Goal: Task Accomplishment & Management: Use online tool/utility

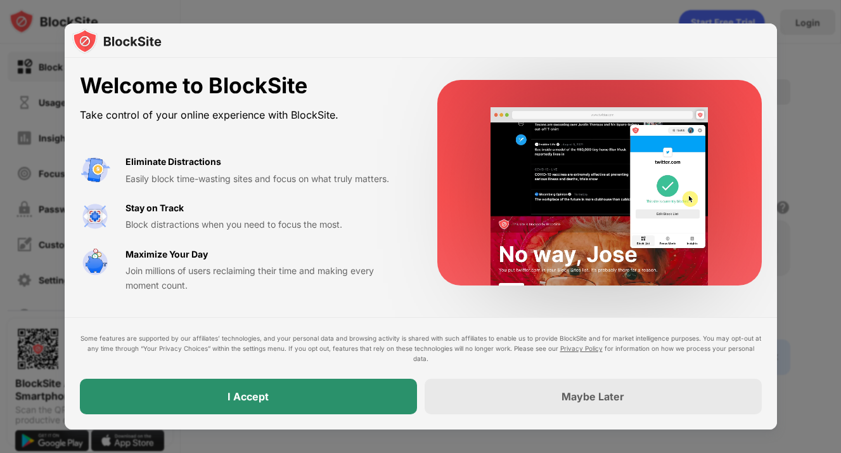
click at [274, 405] on div "I Accept" at bounding box center [248, 395] width 337 height 35
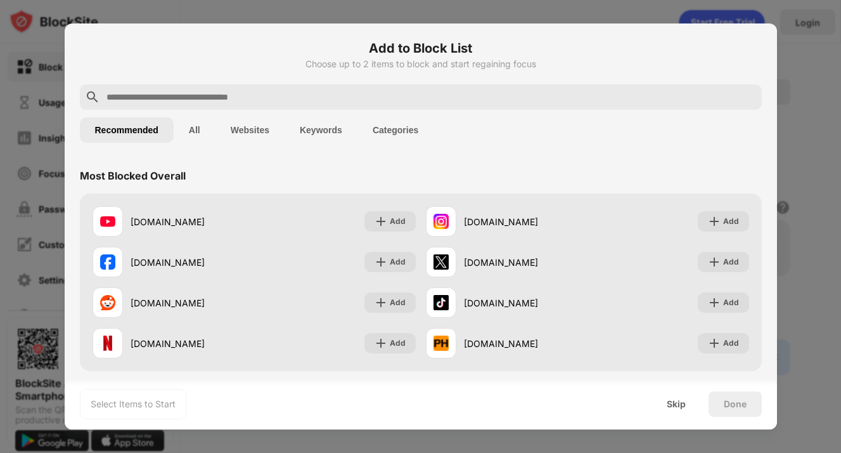
click at [373, 93] on input "text" at bounding box center [431, 96] width 652 height 15
paste input "**********"
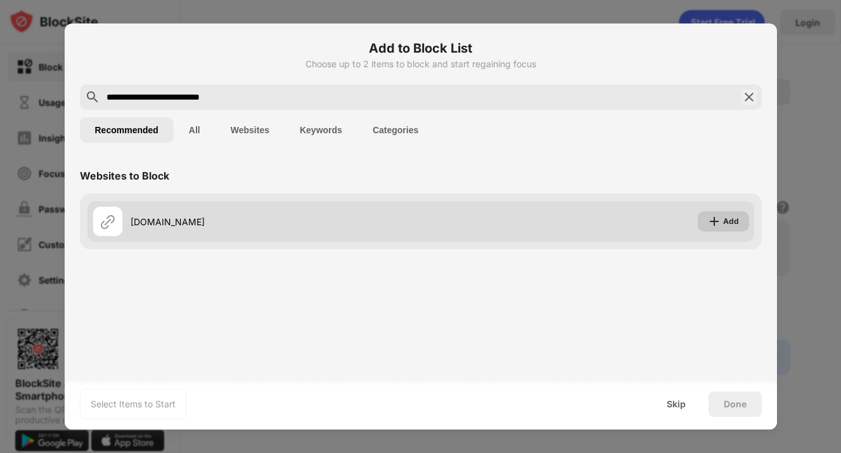
type input "**********"
click at [727, 219] on div "Add" at bounding box center [731, 221] width 16 height 13
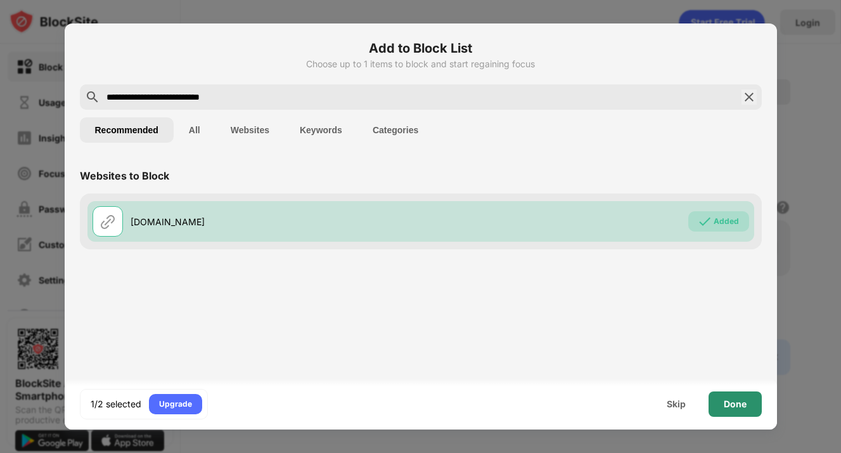
click at [742, 404] on div "Done" at bounding box center [735, 404] width 23 height 10
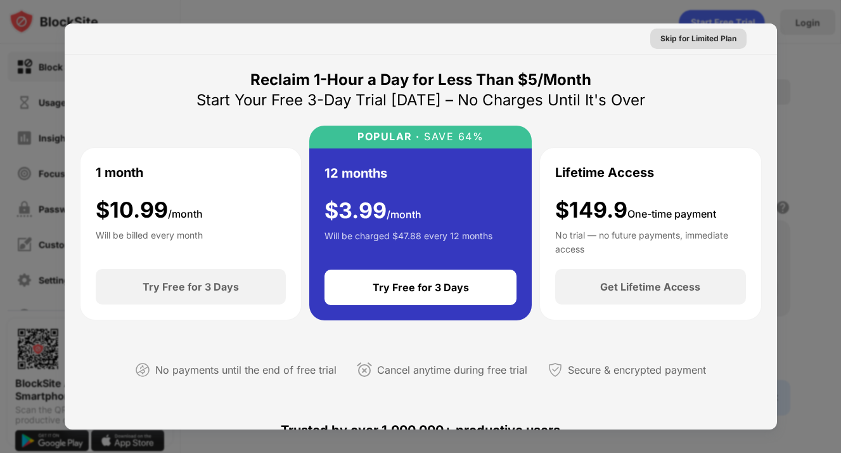
click at [720, 36] on div "Skip for Limited Plan" at bounding box center [698, 38] width 76 height 13
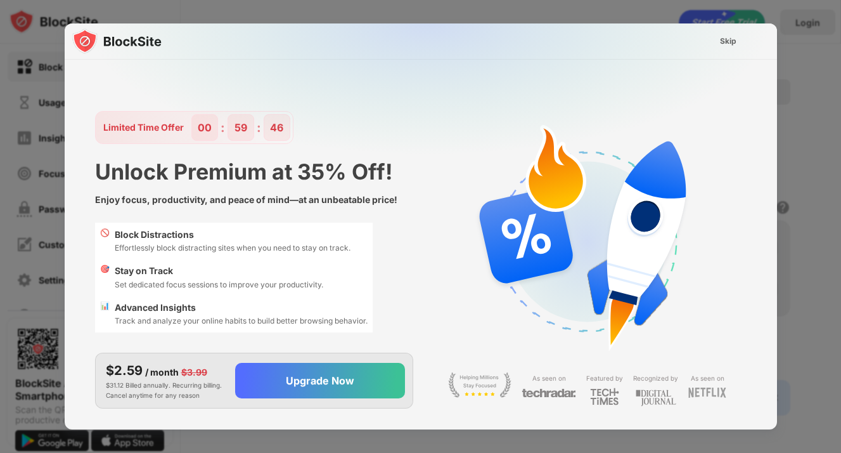
click at [728, 41] on div "Skip" at bounding box center [728, 41] width 16 height 13
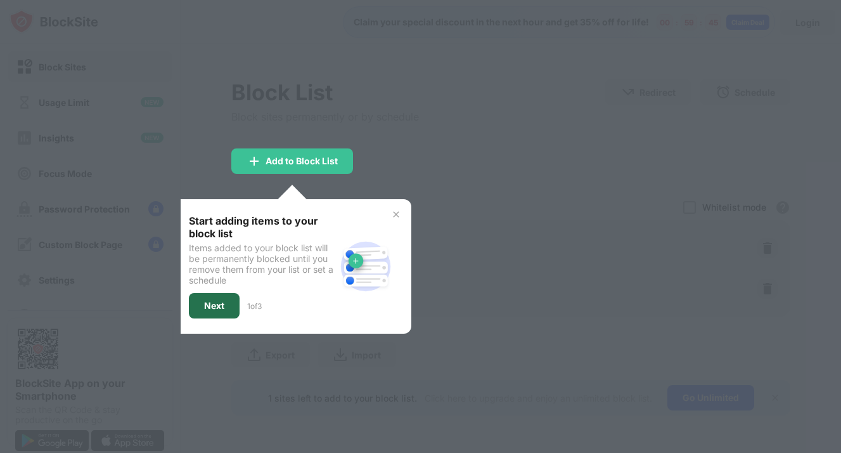
click at [217, 296] on div "Next" at bounding box center [214, 305] width 51 height 25
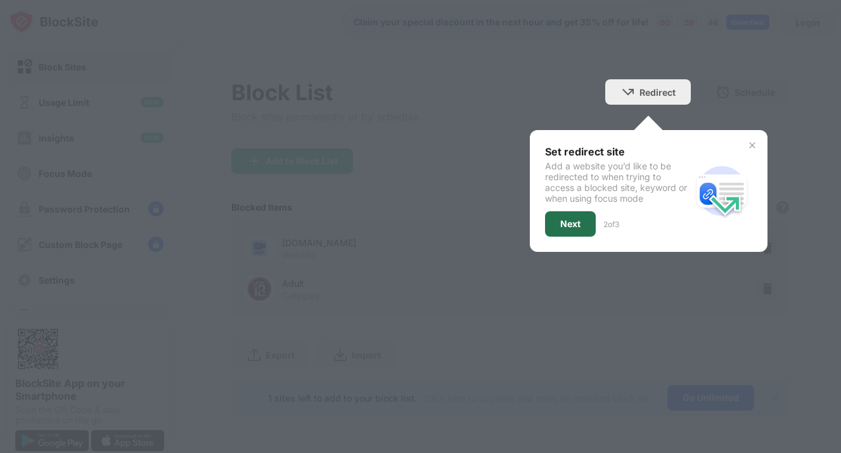
click at [566, 226] on div "Next" at bounding box center [570, 224] width 20 height 10
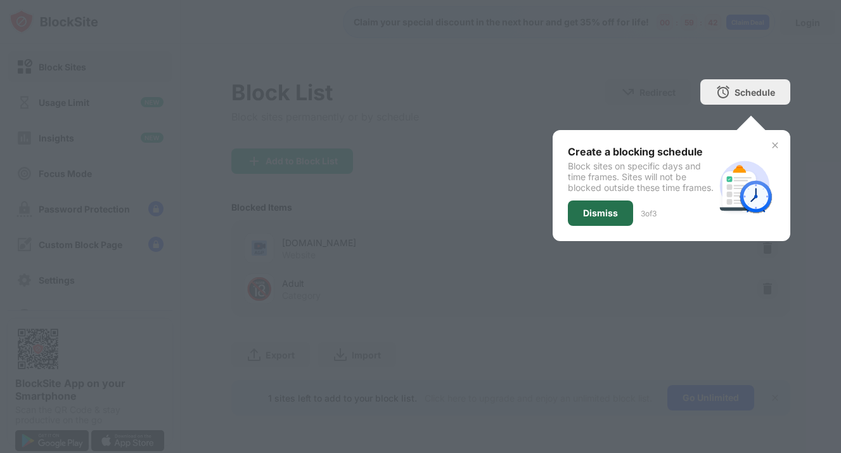
click at [590, 218] on div "Dismiss" at bounding box center [600, 213] width 35 height 10
